Goal: Information Seeking & Learning: Learn about a topic

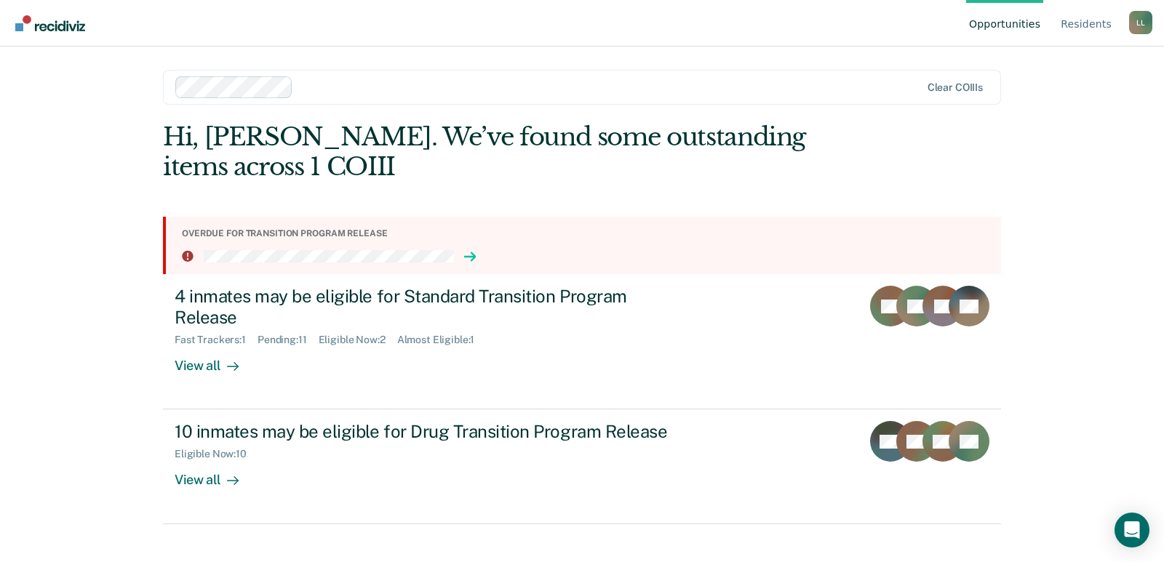
click at [471, 257] on icon at bounding box center [470, 257] width 11 height 0
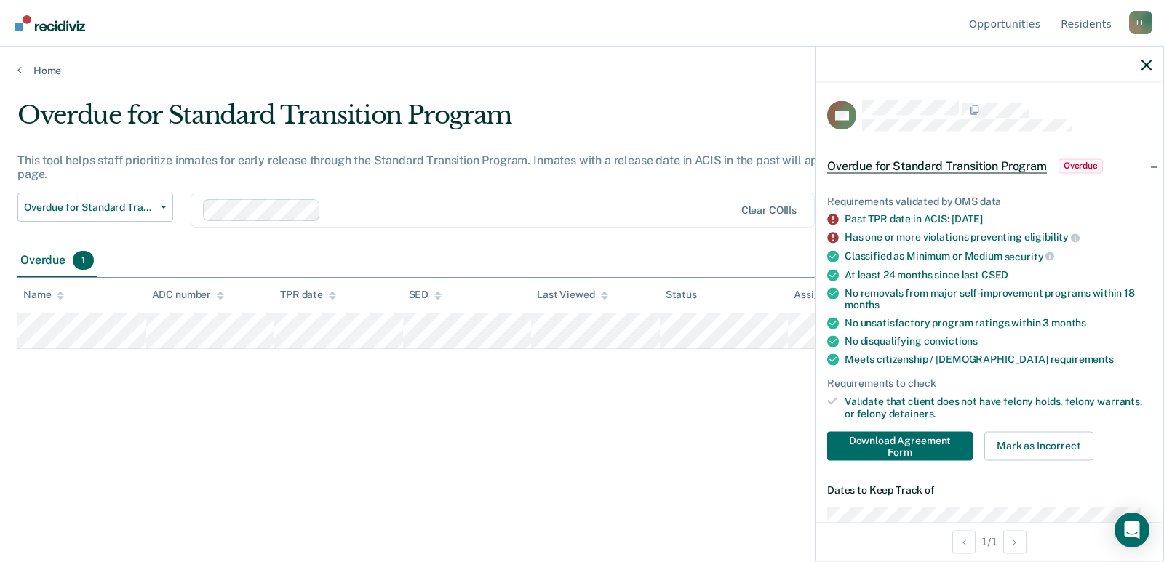
click at [712, 418] on div "Overdue for Standard Transition Program This tool helps staff prioritize inmate…" at bounding box center [581, 276] width 1129 height 353
click at [1149, 63] on icon "button" at bounding box center [1147, 65] width 10 height 10
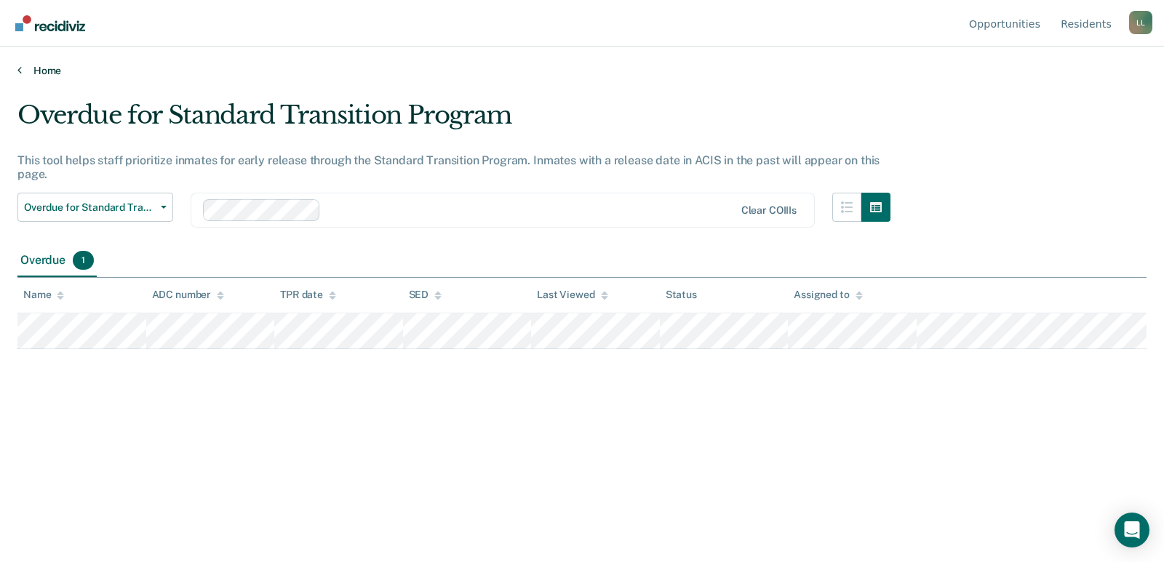
click at [50, 71] on link "Home" at bounding box center [581, 70] width 1129 height 13
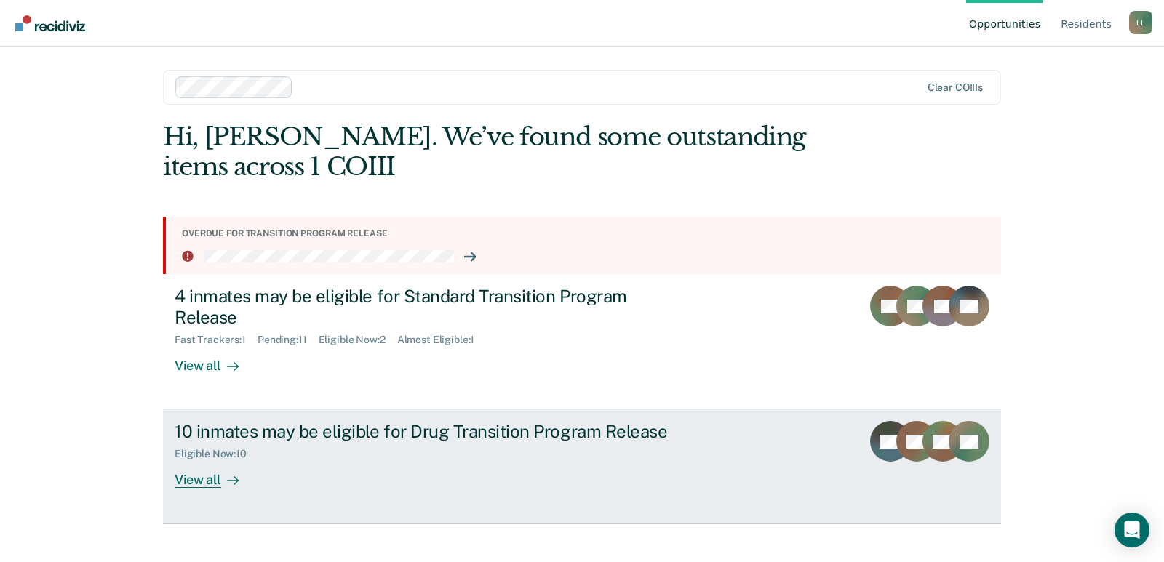
click at [212, 479] on div "View all" at bounding box center [215, 475] width 81 height 28
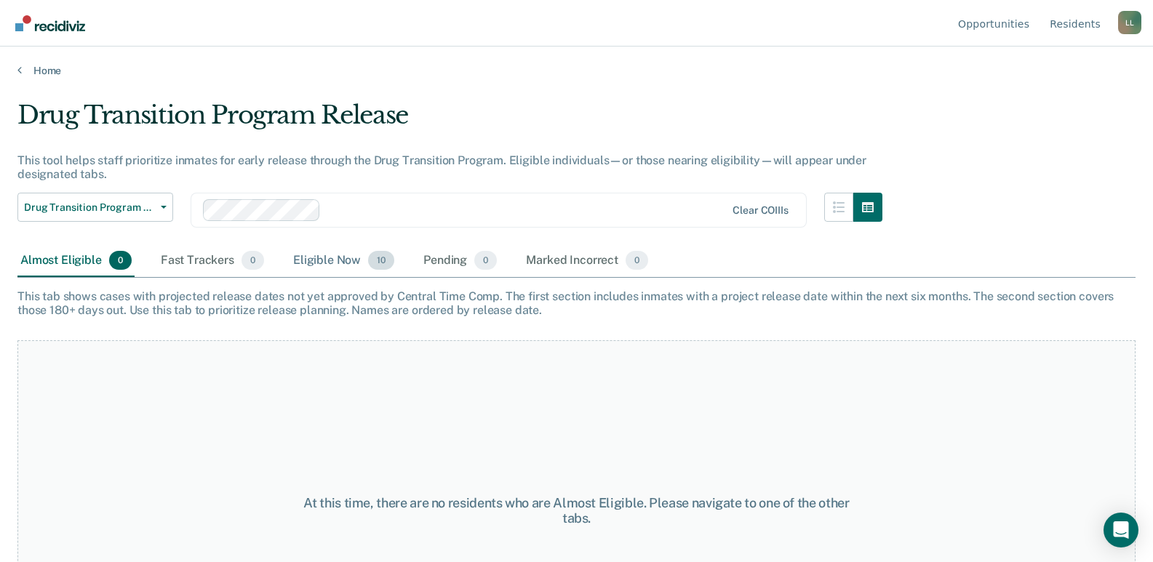
click at [312, 254] on div "Eligible Now 10" at bounding box center [343, 261] width 107 height 32
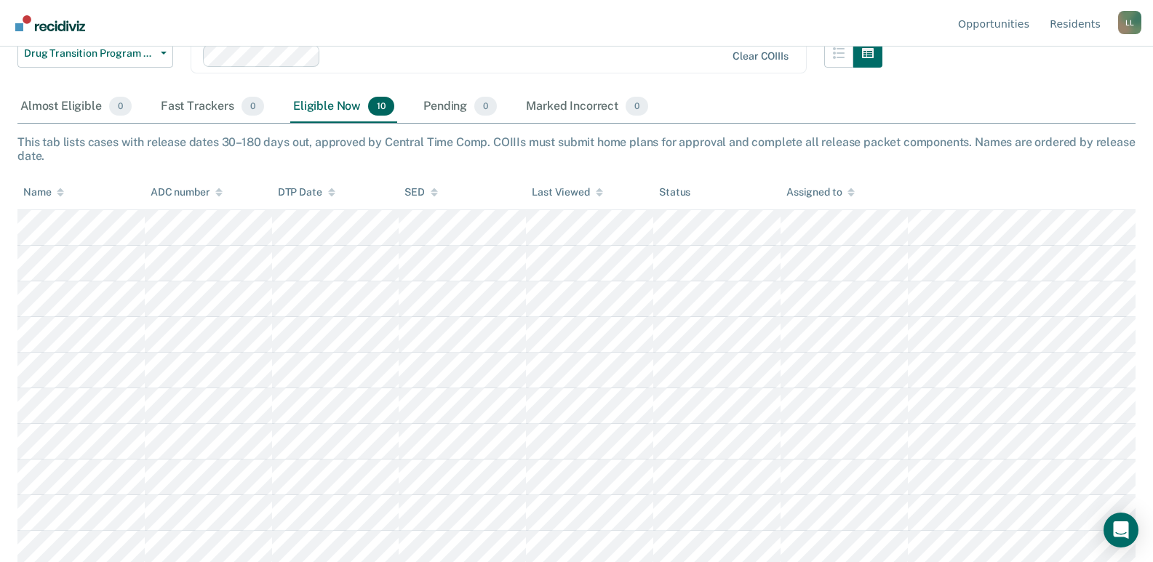
scroll to position [159, 0]
